Goal: Task Accomplishment & Management: Manage account settings

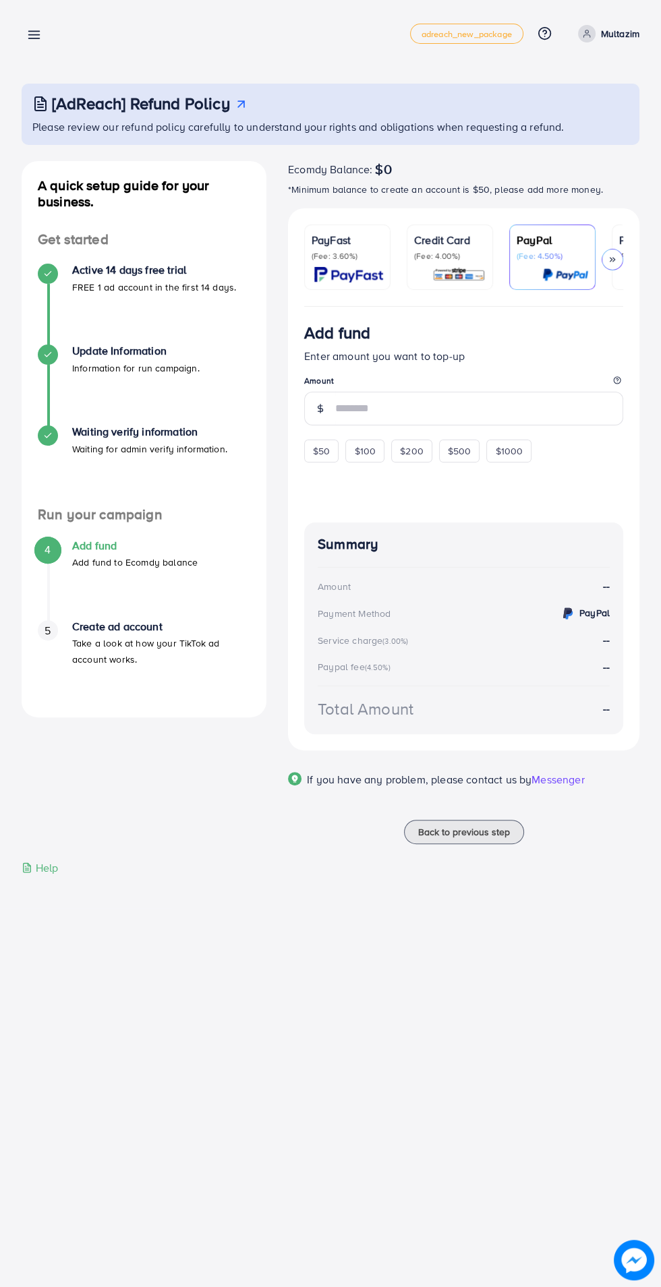
click at [34, 35] on line at bounding box center [34, 35] width 11 height 0
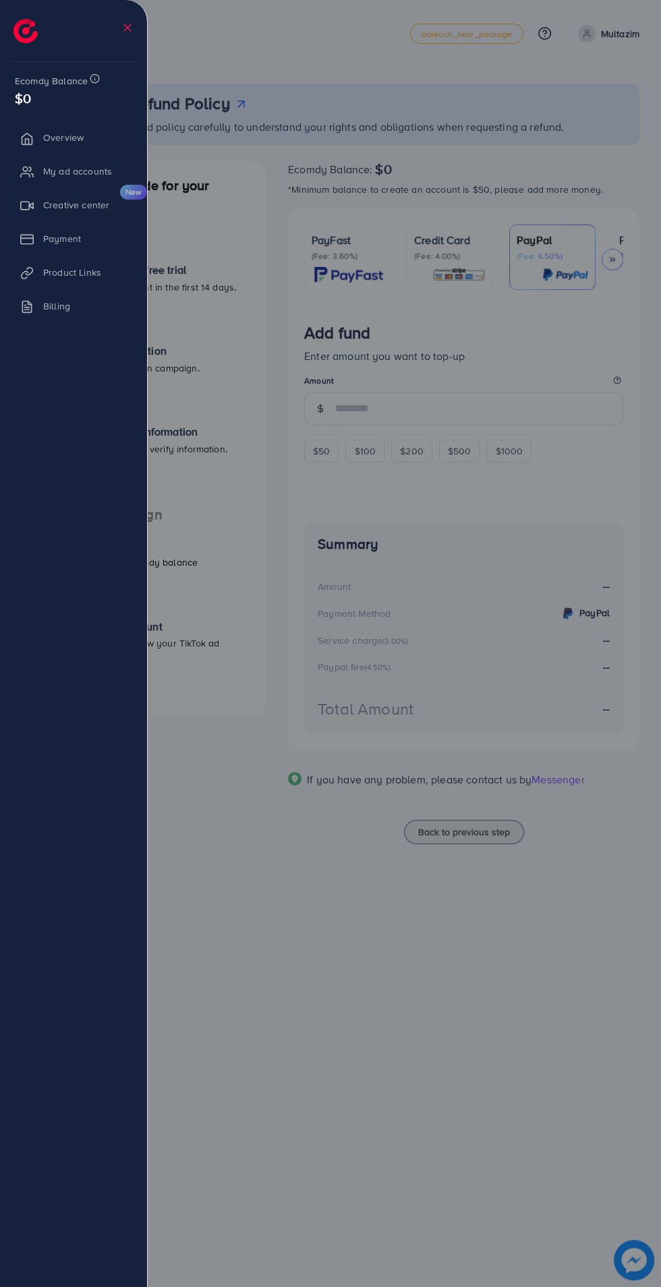
click at [510, 807] on div at bounding box center [330, 772] width 661 height 1544
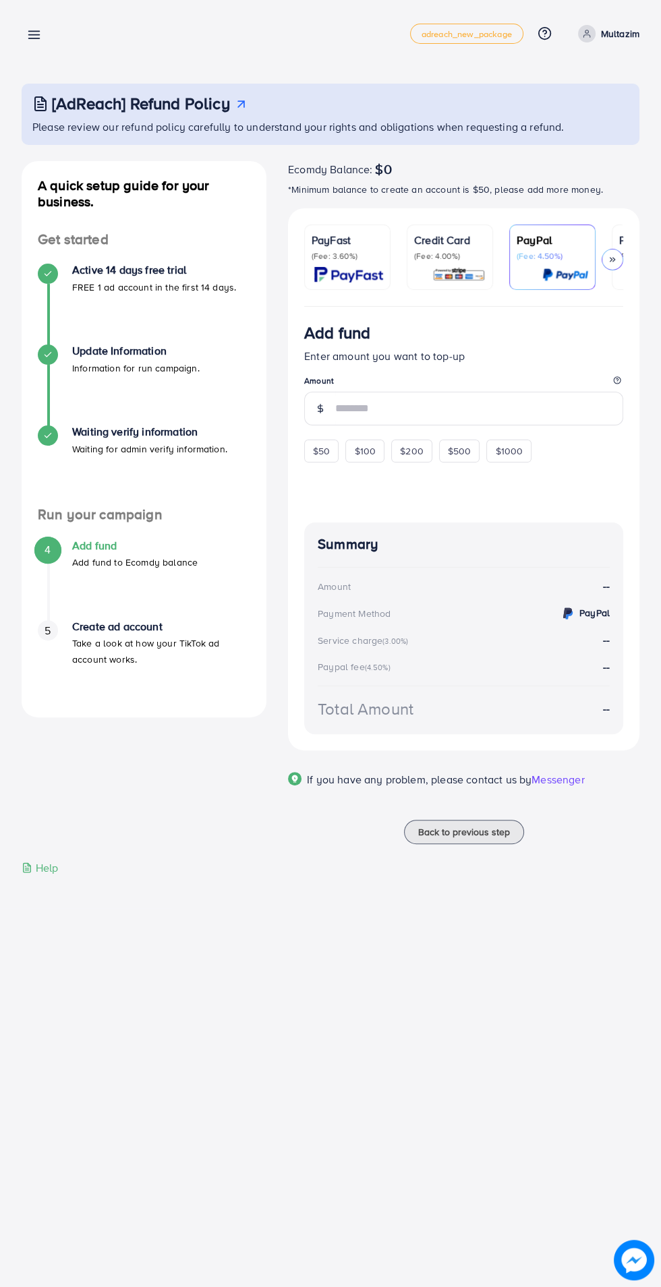
click at [576, 24] on ul "adreach_new_package Help Center Contact Support Plans and Pricing Term and poli…" at bounding box center [524, 34] width 229 height 20
click at [599, 32] on link "Multazim" at bounding box center [605, 34] width 67 height 18
click at [558, 79] on span "Log out" at bounding box center [558, 80] width 36 height 16
